Goal: Information Seeking & Learning: Learn about a topic

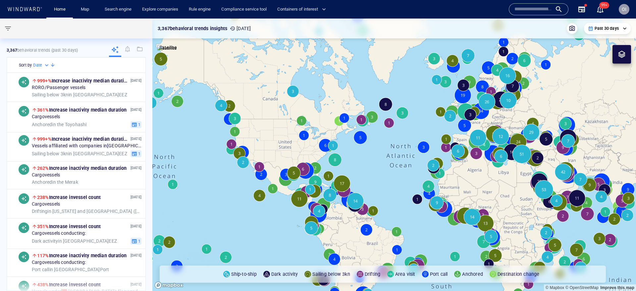
click at [543, 8] on input "text" at bounding box center [534, 9] width 38 height 10
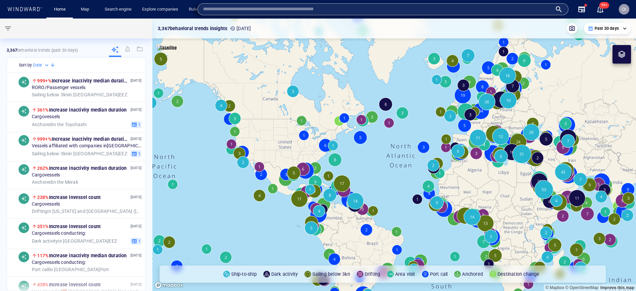
paste input "*******"
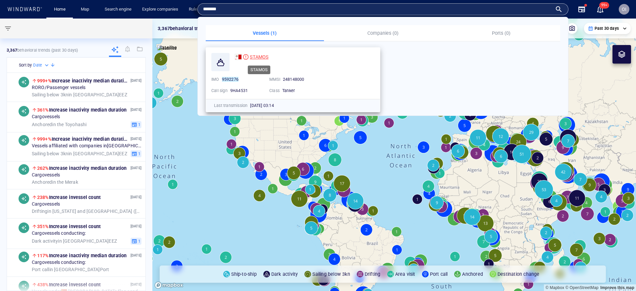
type input "*******"
click at [266, 55] on span "STAMOS" at bounding box center [259, 56] width 19 height 5
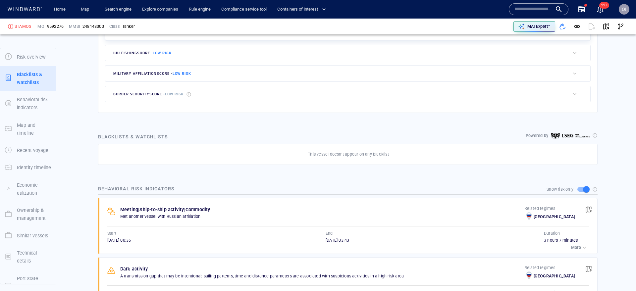
scroll to position [35, 0]
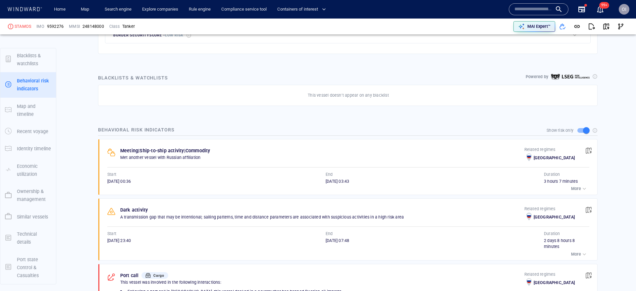
scroll to position [333, 0]
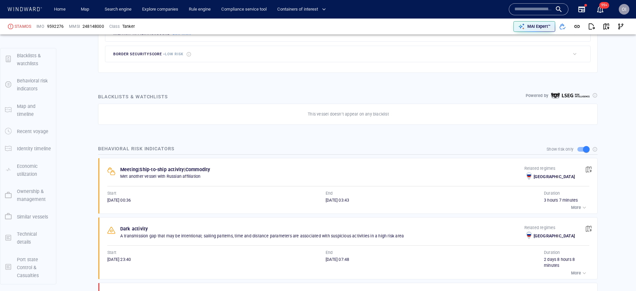
click at [382, 140] on div "Behavioral risk indicators Show risk only Meeting | Ship-to-ship activity | Com…" at bounding box center [348, 288] width 510 height 299
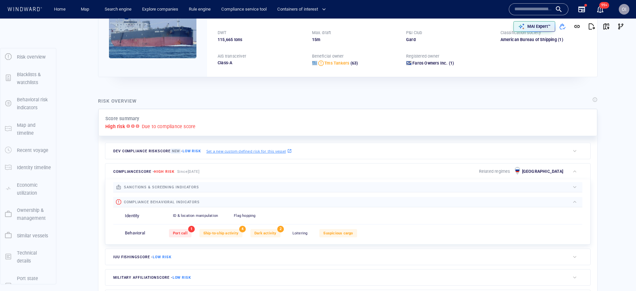
scroll to position [0, 0]
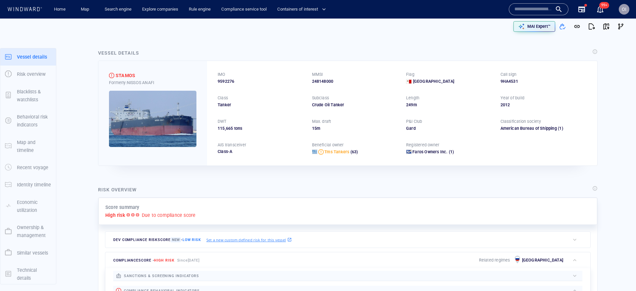
click at [233, 82] on span "9592276" at bounding box center [226, 82] width 17 height 6
copy span "9592276"
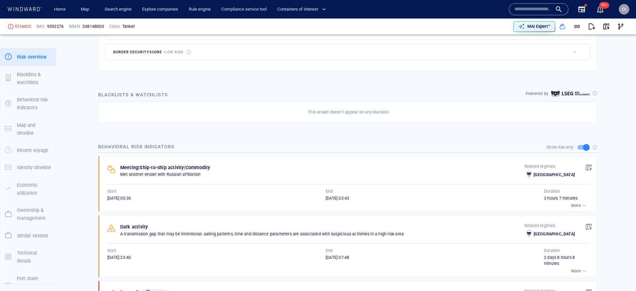
scroll to position [35, 0]
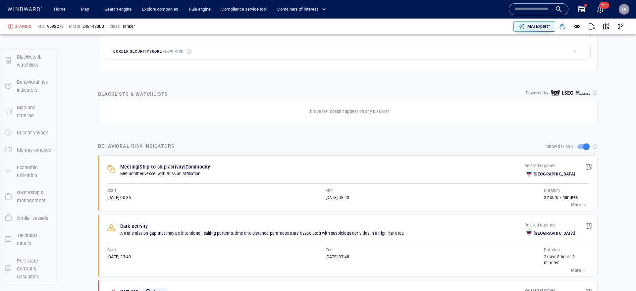
click at [581, 207] on div "button" at bounding box center [584, 205] width 7 height 7
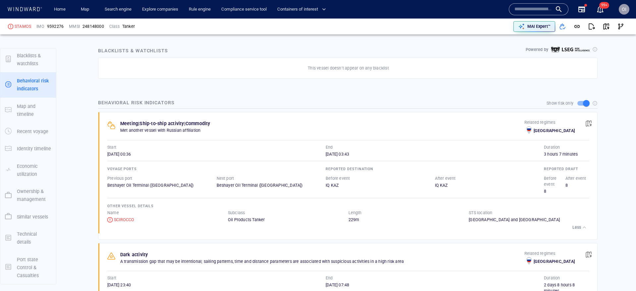
scroll to position [387, 0]
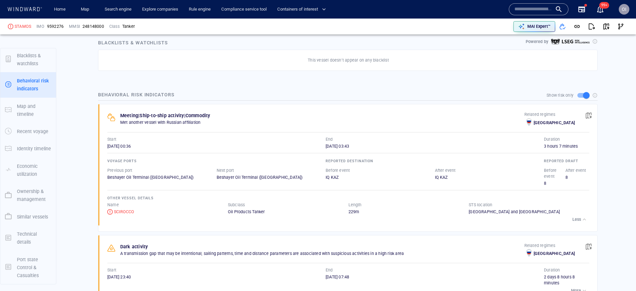
click at [547, 12] on input "text" at bounding box center [534, 9] width 38 height 10
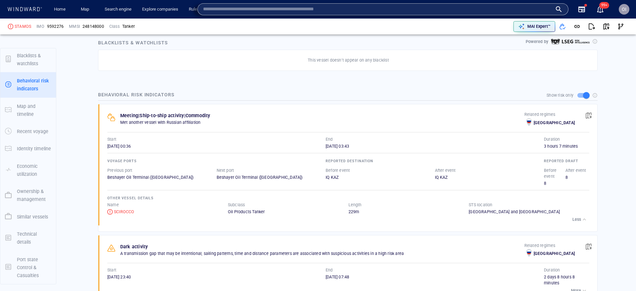
paste input "*******"
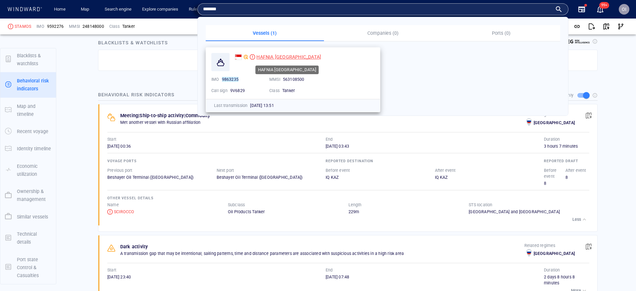
type input "*******"
click at [274, 56] on span "HAFNIA NANJING" at bounding box center [288, 56] width 65 height 5
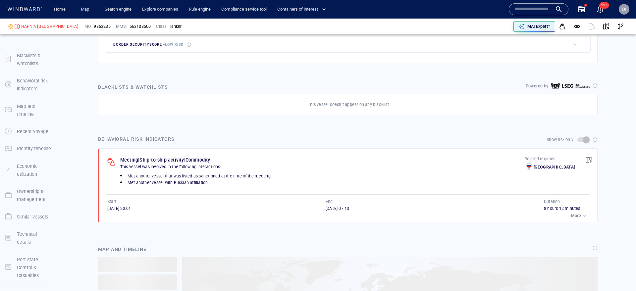
scroll to position [407, 0]
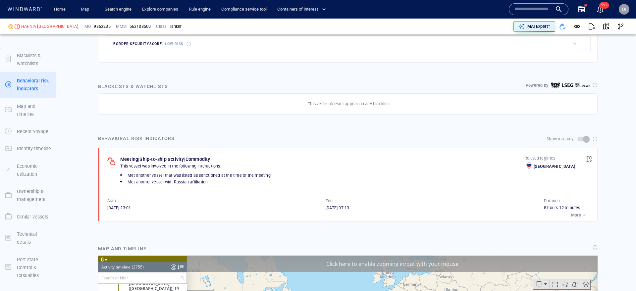
scroll to position [68246, 0]
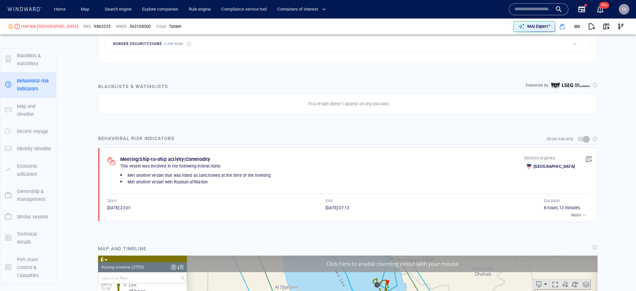
click at [336, 140] on div "Show risk only" at bounding box center [348, 139] width 500 height 13
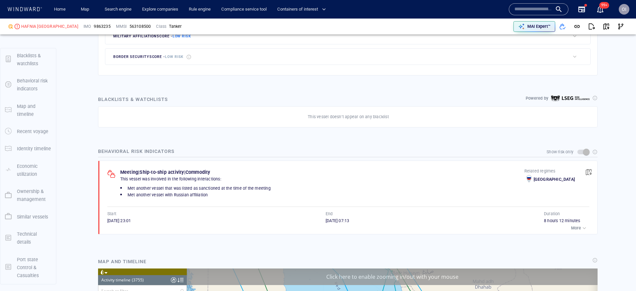
click at [368, 119] on p "This vessel doesn’t appear on any blacklist" at bounding box center [348, 117] width 81 height 6
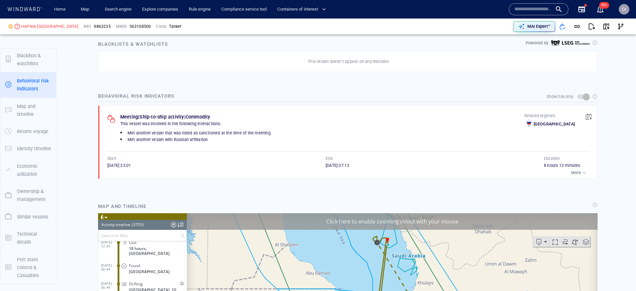
scroll to position [450, 0]
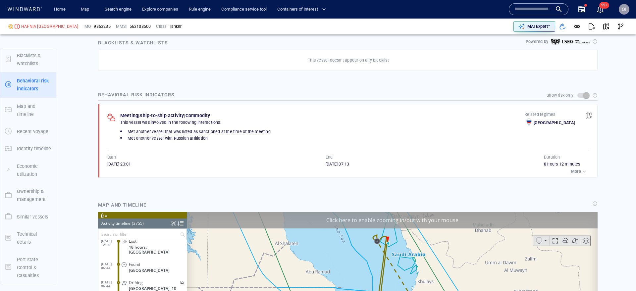
click at [308, 168] on div "More" at bounding box center [348, 171] width 482 height 9
click at [309, 171] on div "More" at bounding box center [348, 171] width 482 height 9
click at [349, 167] on div "More" at bounding box center [348, 171] width 482 height 9
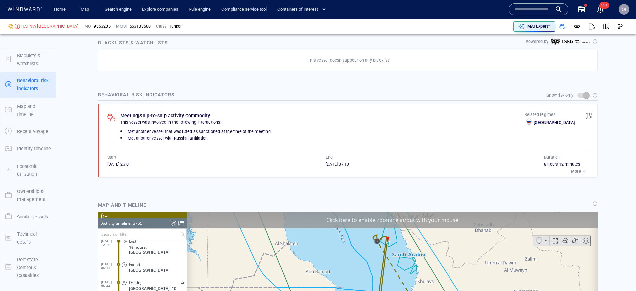
click at [131, 164] on span "12/08/2025 23:01" at bounding box center [119, 164] width 24 height 5
click at [346, 157] on div "End" at bounding box center [434, 157] width 221 height 9
click at [342, 164] on span "13/08/2025 07:13" at bounding box center [338, 164] width 24 height 5
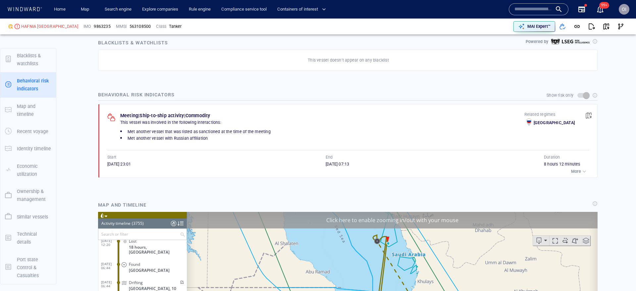
click at [342, 164] on span "13/08/2025 07:13" at bounding box center [338, 164] width 24 height 5
click at [131, 167] on div "More" at bounding box center [348, 171] width 482 height 9
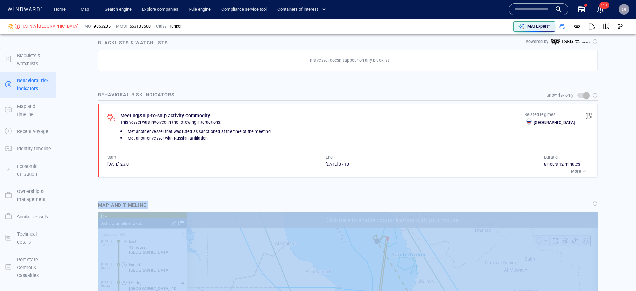
click at [131, 167] on div "More" at bounding box center [348, 171] width 482 height 9
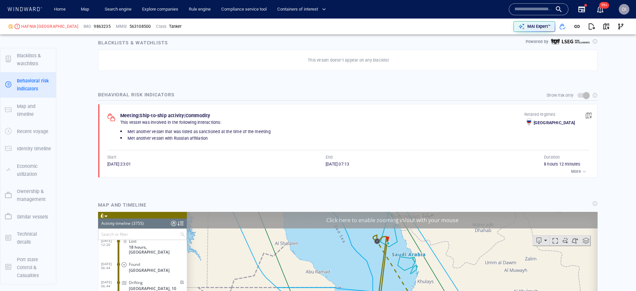
click at [131, 165] on span "12/08/2025 23:01" at bounding box center [119, 164] width 24 height 5
click at [416, 20] on div "MAI Expert™" at bounding box center [472, 26] width 311 height 15
click at [522, 9] on input "text" at bounding box center [534, 9] width 38 height 10
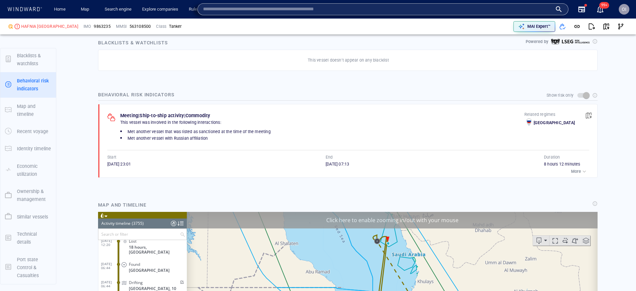
paste input "*******"
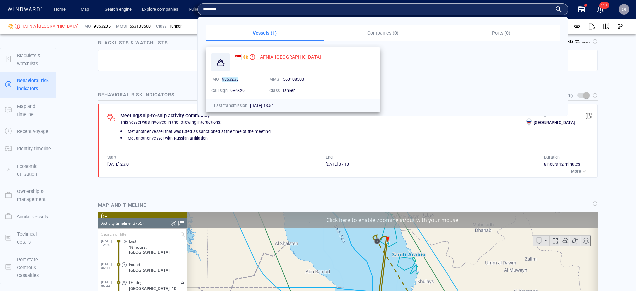
type input "*******"
click at [287, 57] on span "HAFNIA NANJING" at bounding box center [288, 56] width 65 height 5
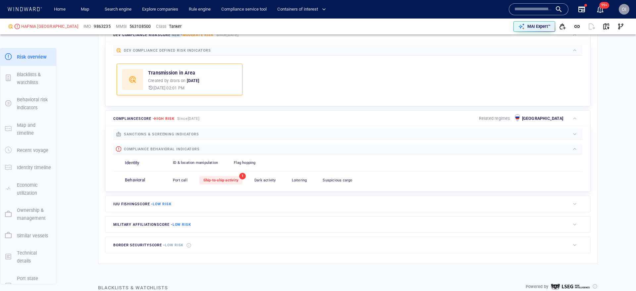
scroll to position [213, 0]
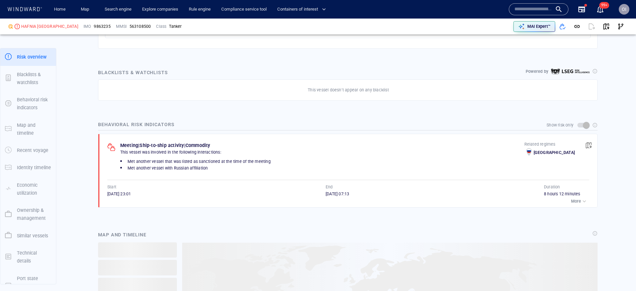
scroll to position [36, 0]
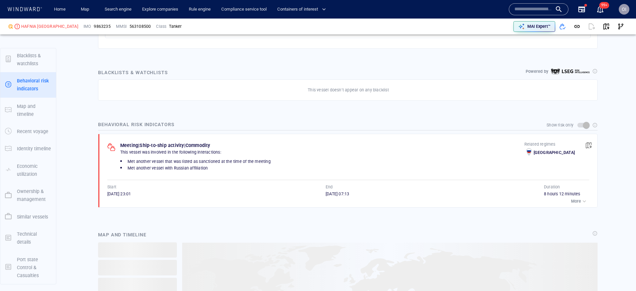
click at [575, 199] on p "More" at bounding box center [576, 201] width 10 height 6
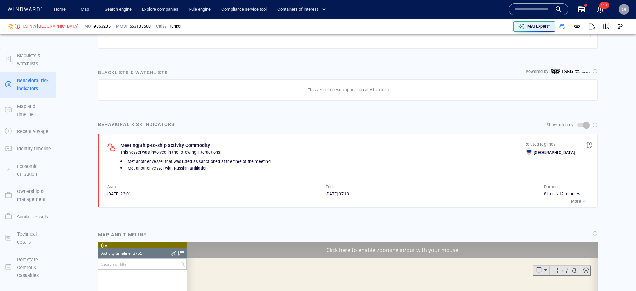
scroll to position [11261, 0]
click at [541, 17] on div "Name N/A IMO MMSI Call sign N/A Class N/A No positional data 99+" at bounding box center [558, 9] width 109 height 27
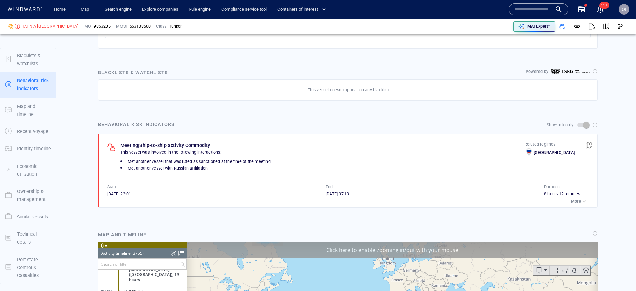
click at [546, 4] on input "text" at bounding box center [534, 9] width 38 height 10
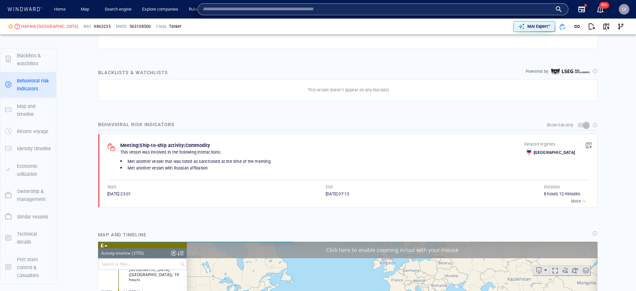
paste input "*******"
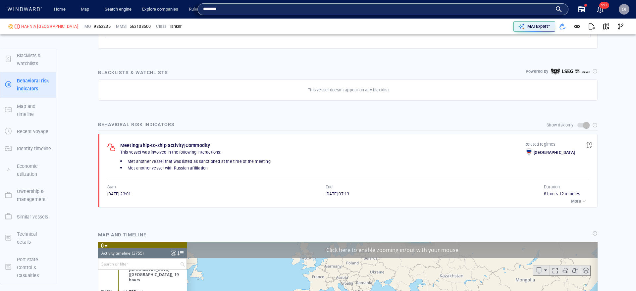
scroll to position [68246, 0]
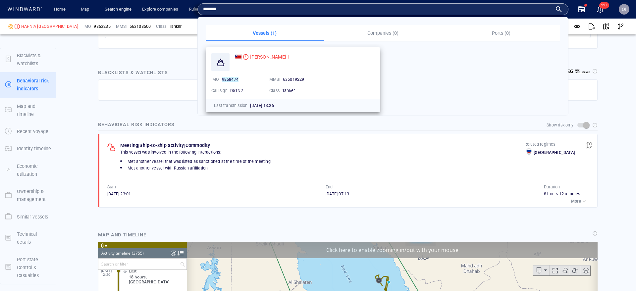
type input "*******"
click at [248, 57] on div at bounding box center [245, 56] width 5 height 5
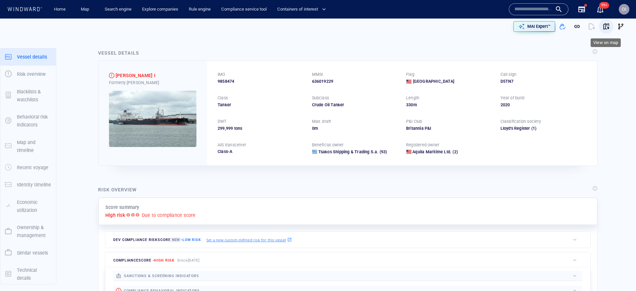
click at [607, 24] on span "button" at bounding box center [606, 26] width 7 height 7
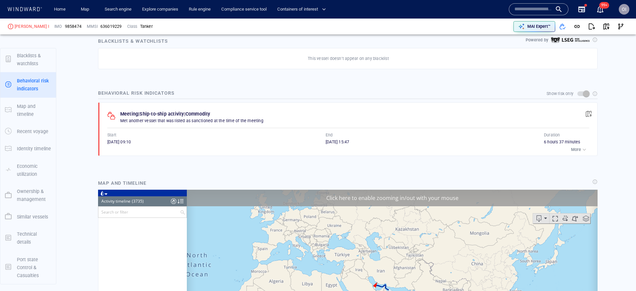
scroll to position [67882, 0]
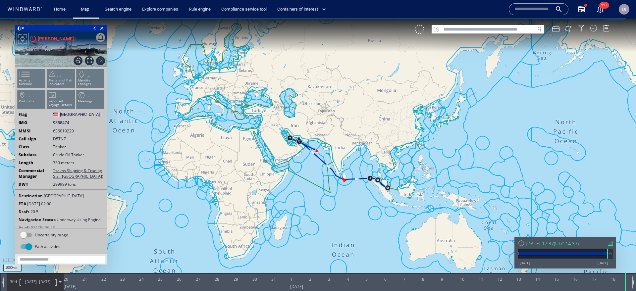
click at [33, 80] on ul "Activity timeline ... Alerts and Risk Indicators ... Identity Changes ... Port …" at bounding box center [61, 90] width 89 height 47
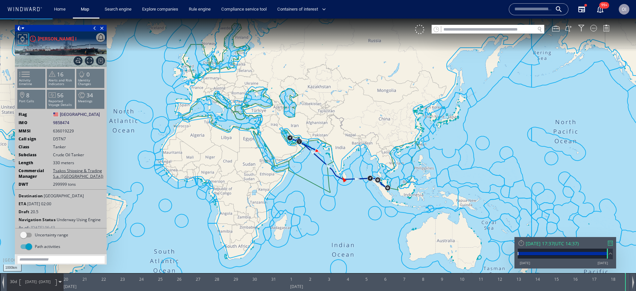
click at [39, 79] on p "Activity timeline" at bounding box center [32, 82] width 28 height 7
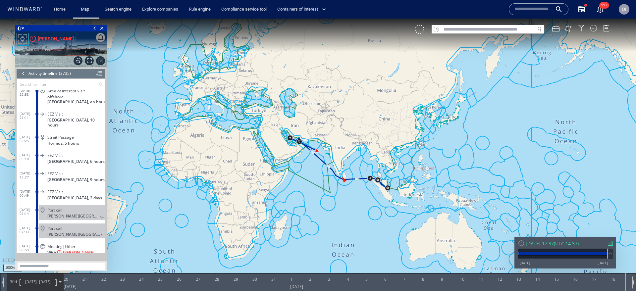
scroll to position [67392, 0]
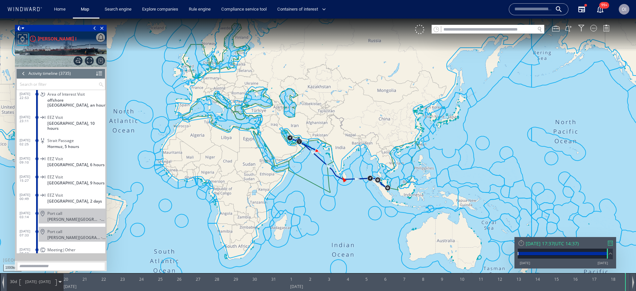
click at [610, 245] on div at bounding box center [610, 243] width 5 height 5
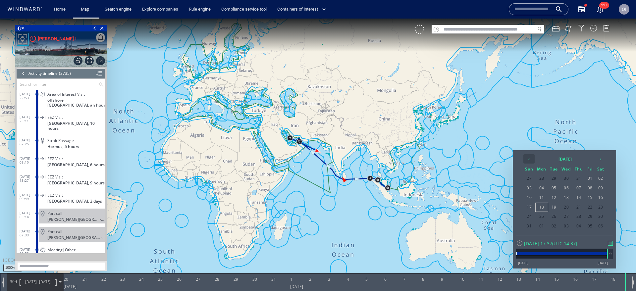
click at [528, 159] on th "‹" at bounding box center [528, 158] width 11 height 9
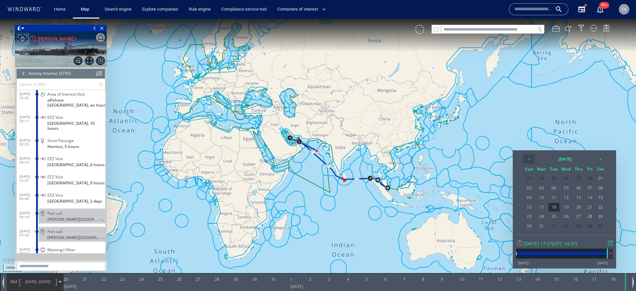
click at [528, 159] on th "‹" at bounding box center [528, 158] width 11 height 9
click at [602, 157] on th "›" at bounding box center [601, 158] width 10 height 9
click at [593, 196] on span "17" at bounding box center [590, 197] width 10 height 9
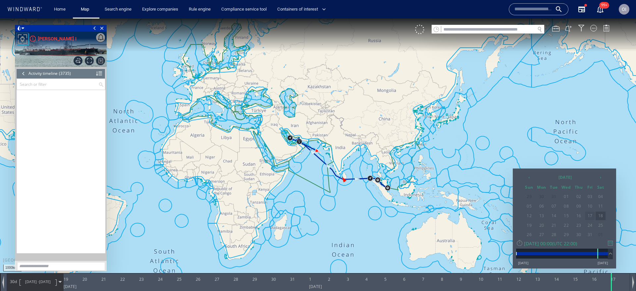
scroll to position [59384, 0]
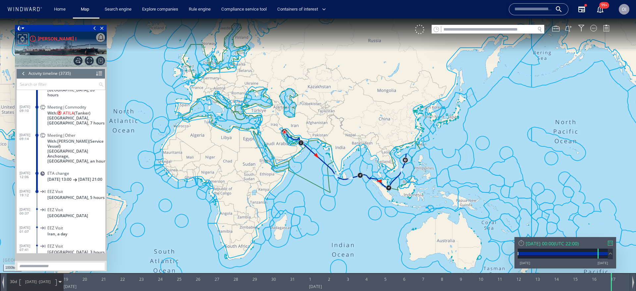
click at [90, 116] on span "[GEOGRAPHIC_DATA], [GEOGRAPHIC_DATA], 7 hours" at bounding box center [76, 121] width 58 height 10
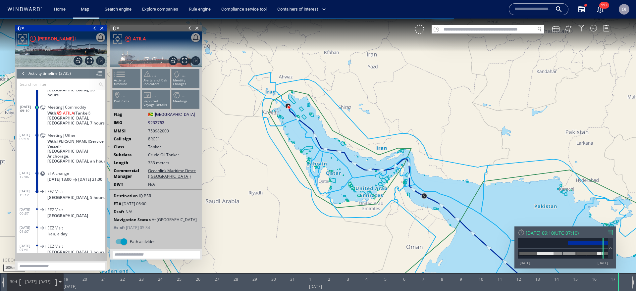
drag, startPoint x: 287, startPoint y: 122, endPoint x: 287, endPoint y: 166, distance: 44.1
click at [287, 166] on canvas "Map" at bounding box center [318, 152] width 636 height 266
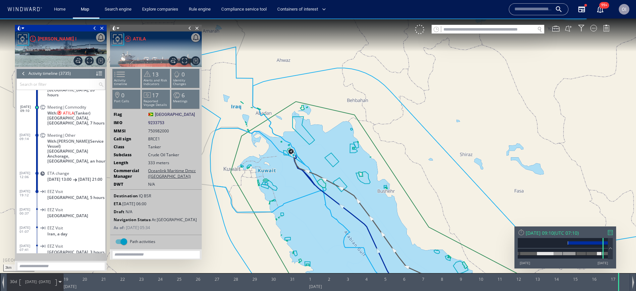
drag, startPoint x: 347, startPoint y: 121, endPoint x: 273, endPoint y: 248, distance: 146.8
click at [273, 248] on canvas "Map" at bounding box center [318, 152] width 636 height 266
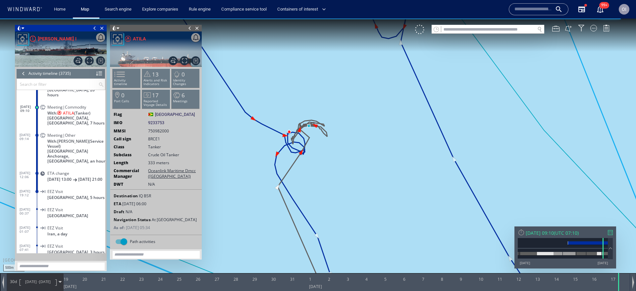
drag, startPoint x: 319, startPoint y: 196, endPoint x: 321, endPoint y: 203, distance: 7.5
click at [321, 203] on canvas "Map" at bounding box center [318, 152] width 636 height 266
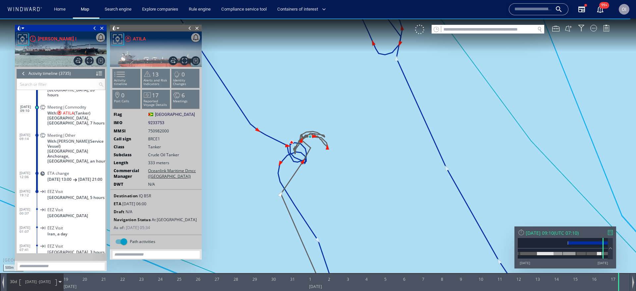
drag, startPoint x: 263, startPoint y: 154, endPoint x: 281, endPoint y: 194, distance: 44.3
click at [281, 194] on canvas "Map" at bounding box center [318, 152] width 636 height 266
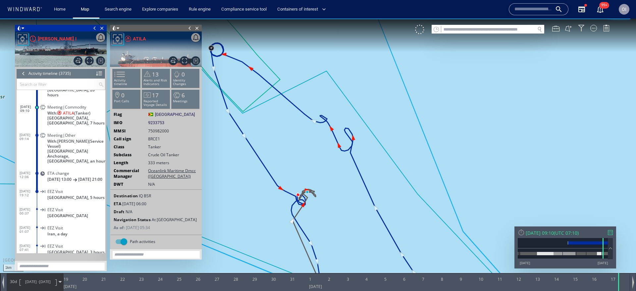
drag, startPoint x: 282, startPoint y: 206, endPoint x: 293, endPoint y: 206, distance: 10.9
click at [293, 206] on canvas "Map" at bounding box center [318, 152] width 636 height 266
